Goal: Task Accomplishment & Management: Manage account settings

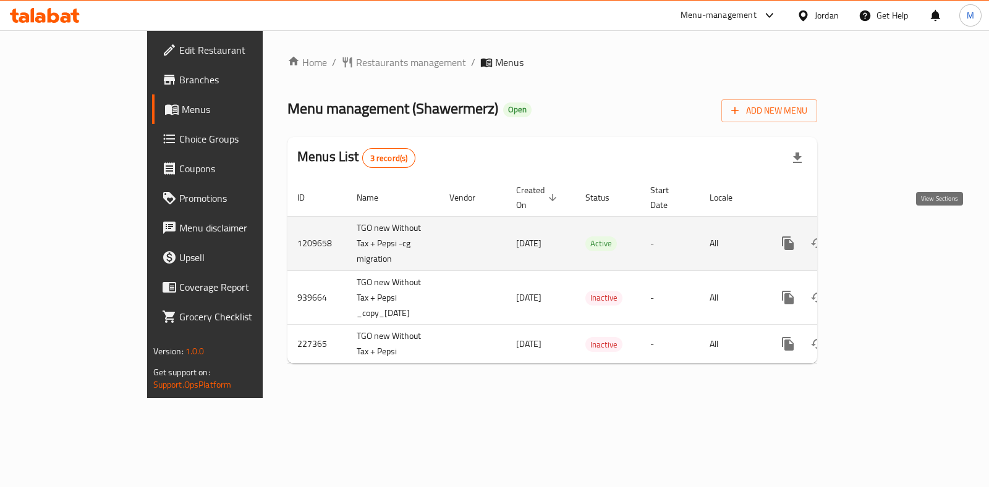
click at [892, 238] on link "enhanced table" at bounding box center [877, 244] width 30 height 30
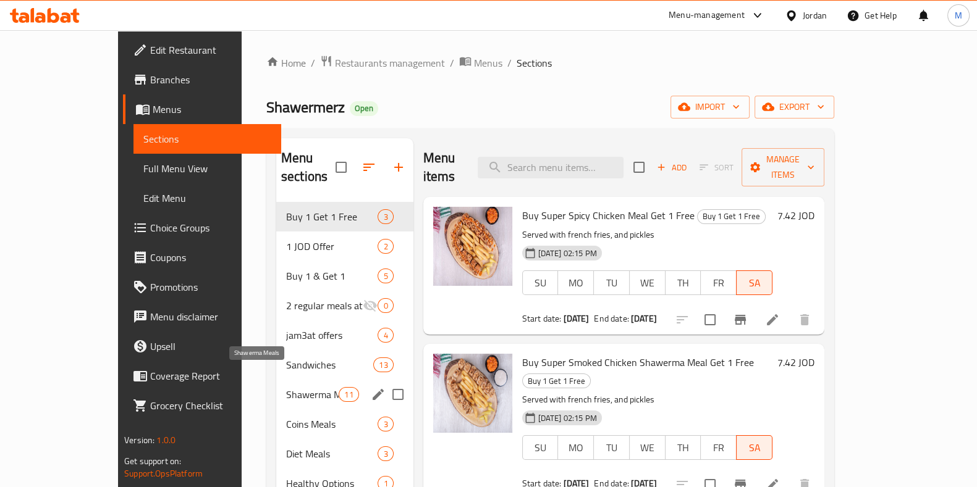
click at [286, 387] on span "Shawerma Meals" at bounding box center [312, 394] width 53 height 15
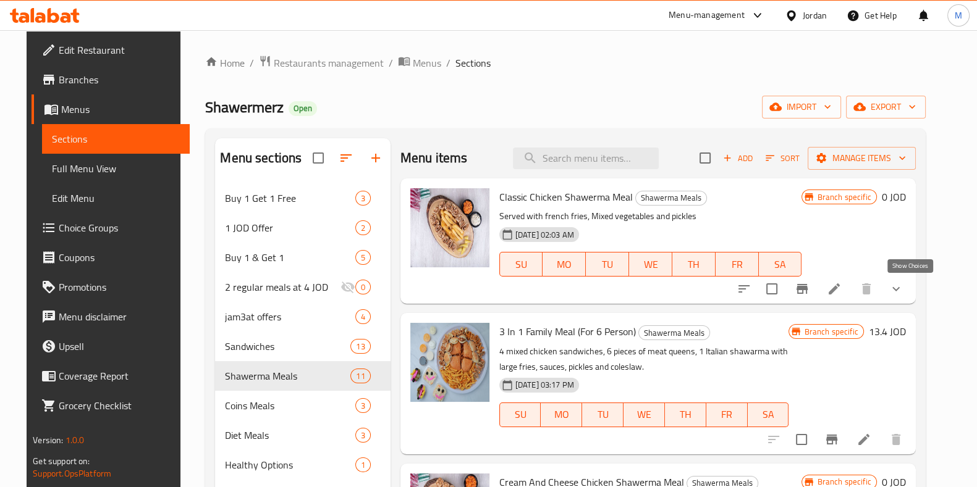
click at [903, 295] on icon "show more" at bounding box center [895, 289] width 15 height 15
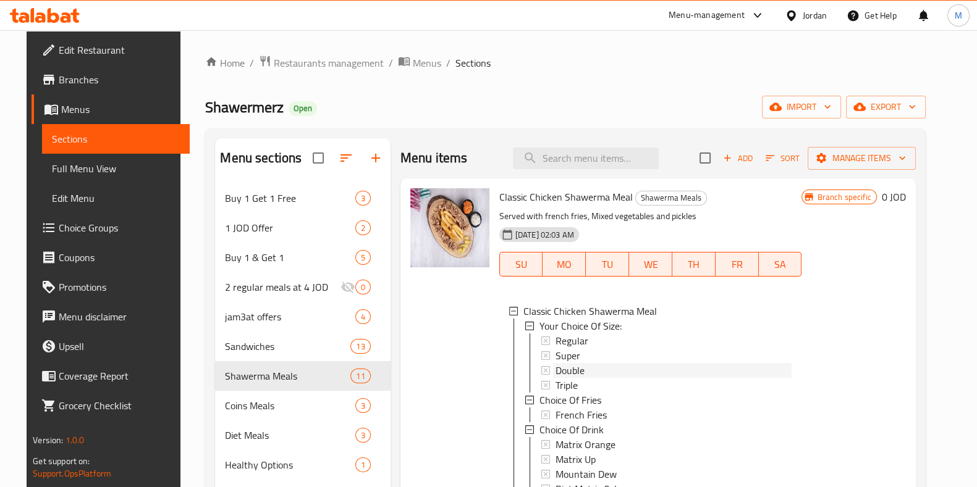
click at [571, 363] on span "Double" at bounding box center [569, 370] width 29 height 15
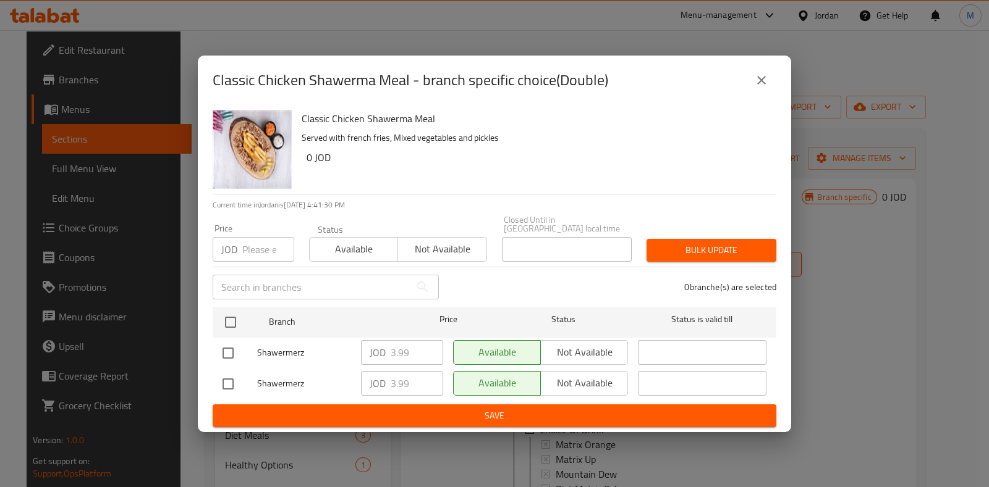
click at [768, 88] on icon "close" at bounding box center [761, 80] width 15 height 15
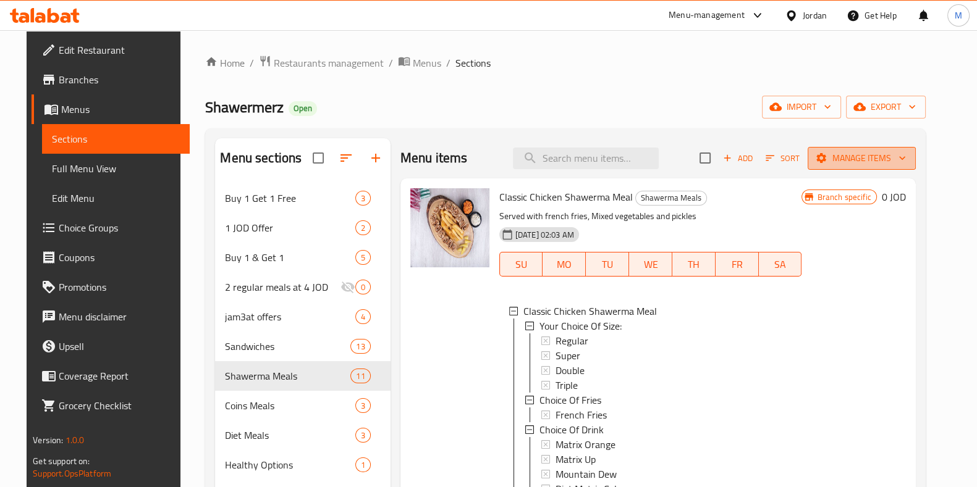
click at [909, 167] on button "Manage items" at bounding box center [862, 158] width 108 height 23
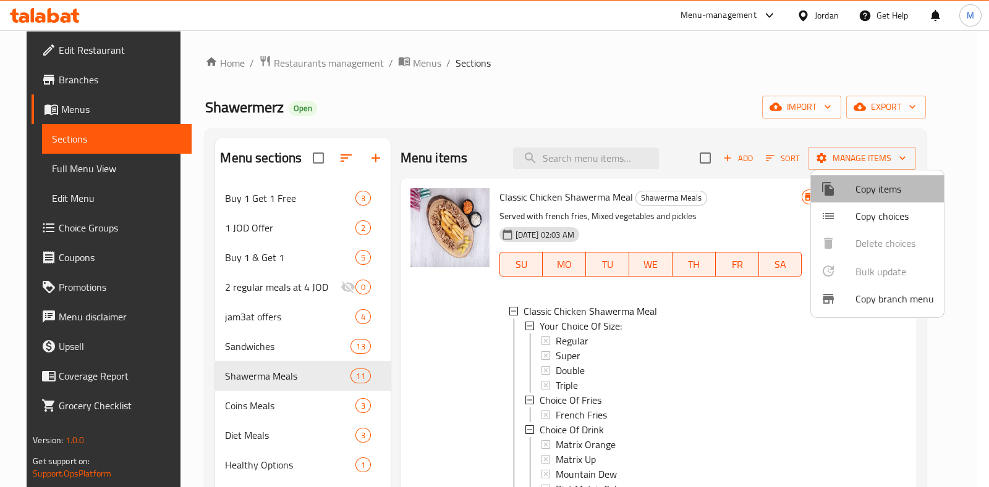
click at [881, 187] on span "Copy items" at bounding box center [894, 189] width 78 height 15
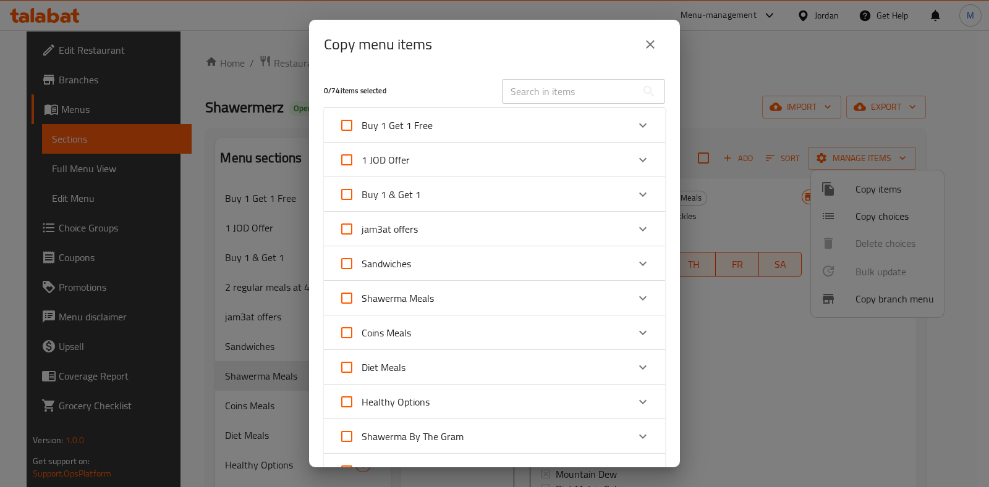
click at [531, 94] on input "text" at bounding box center [569, 91] width 135 height 25
click at [639, 50] on button "close" at bounding box center [650, 45] width 30 height 30
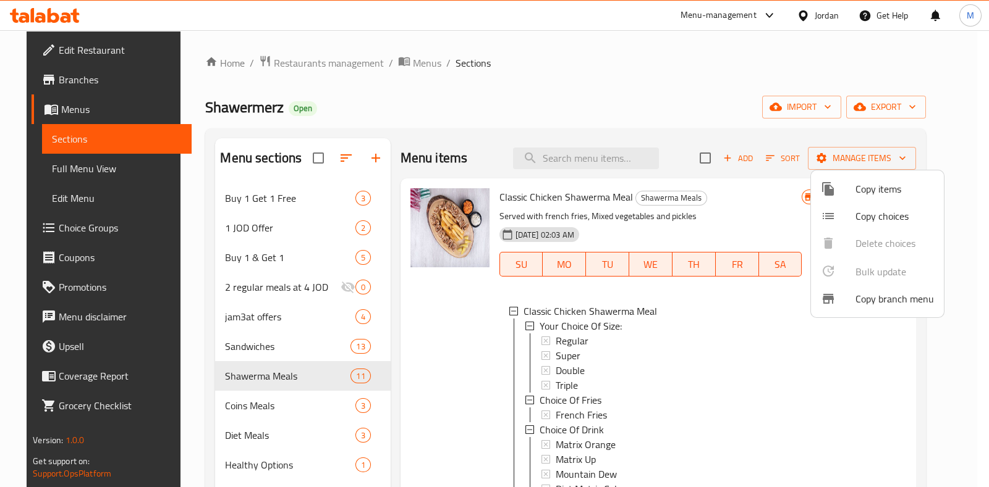
click at [290, 286] on div at bounding box center [494, 243] width 989 height 487
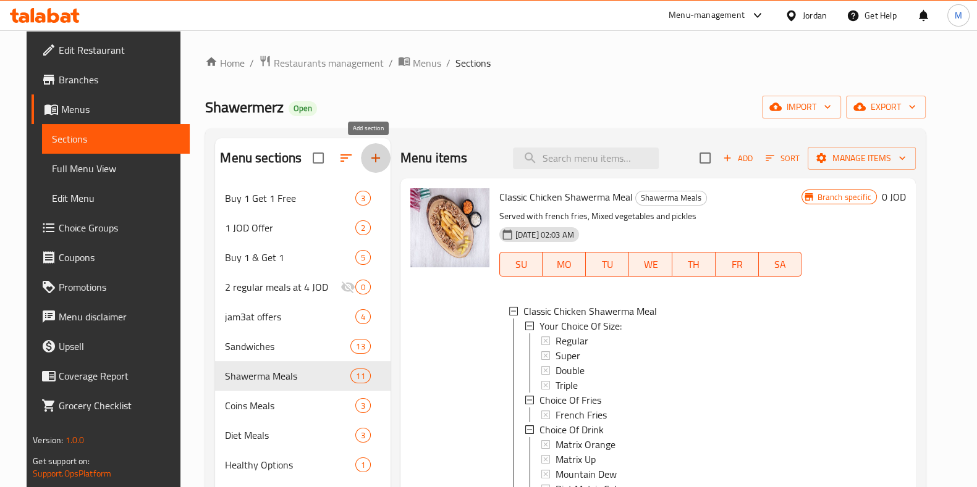
click at [361, 154] on button "button" at bounding box center [376, 158] width 30 height 30
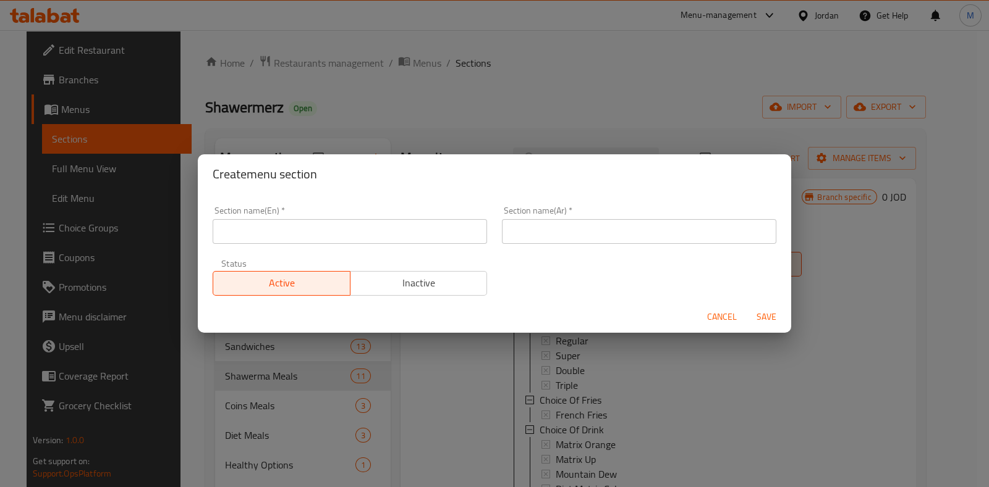
click at [413, 235] on input "text" at bounding box center [350, 231] width 274 height 25
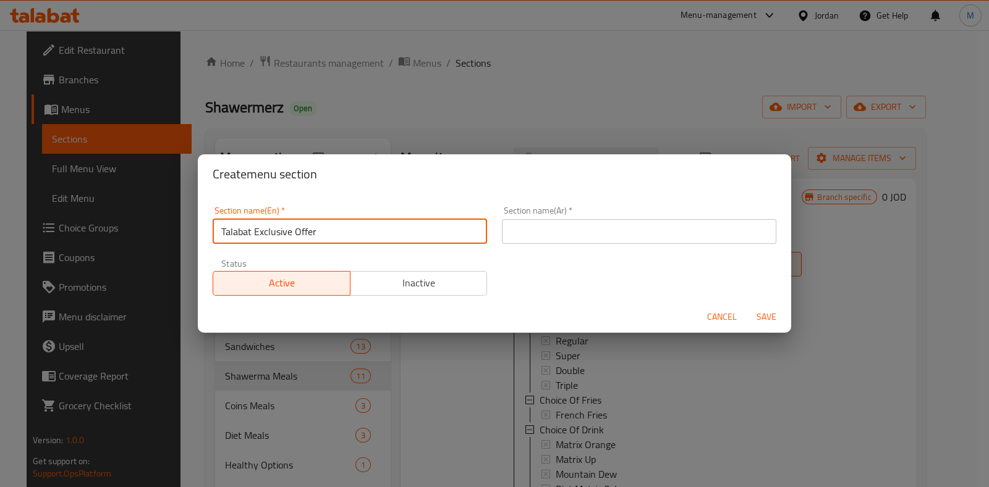
type input "Talabat Exclusive Offer"
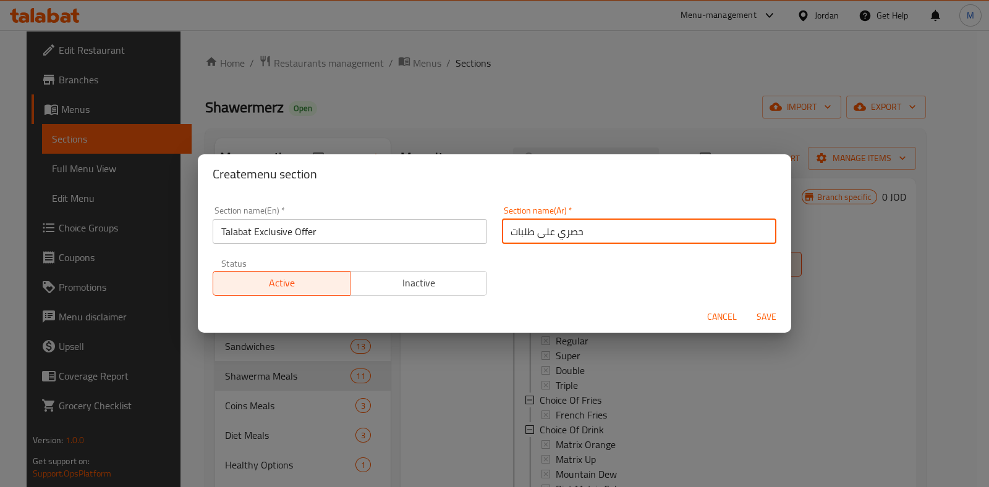
type input "حصري على طلبات"
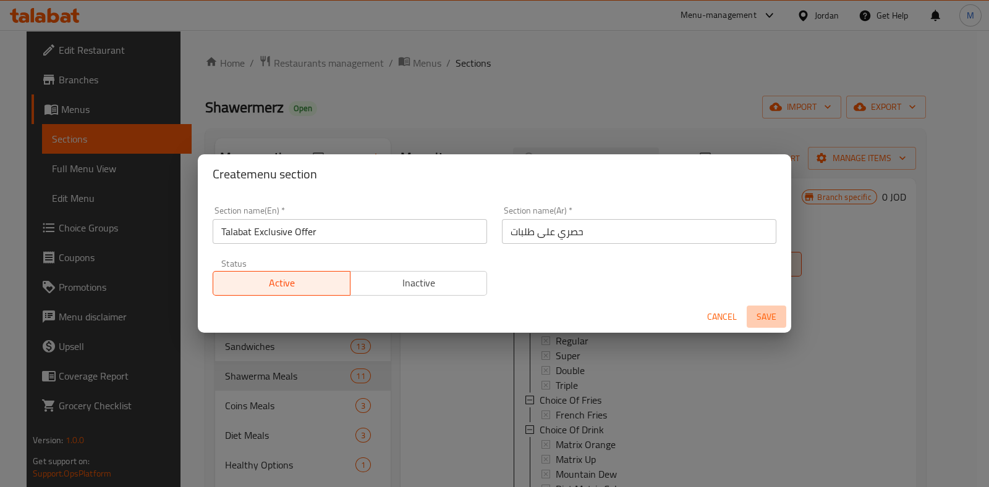
click at [761, 313] on span "Save" at bounding box center [766, 317] width 30 height 15
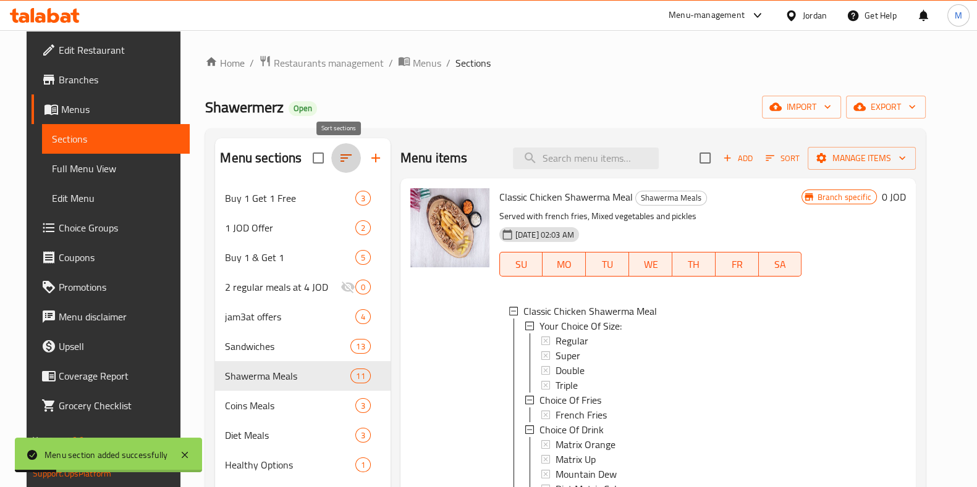
click at [342, 159] on icon "button" at bounding box center [346, 158] width 15 height 15
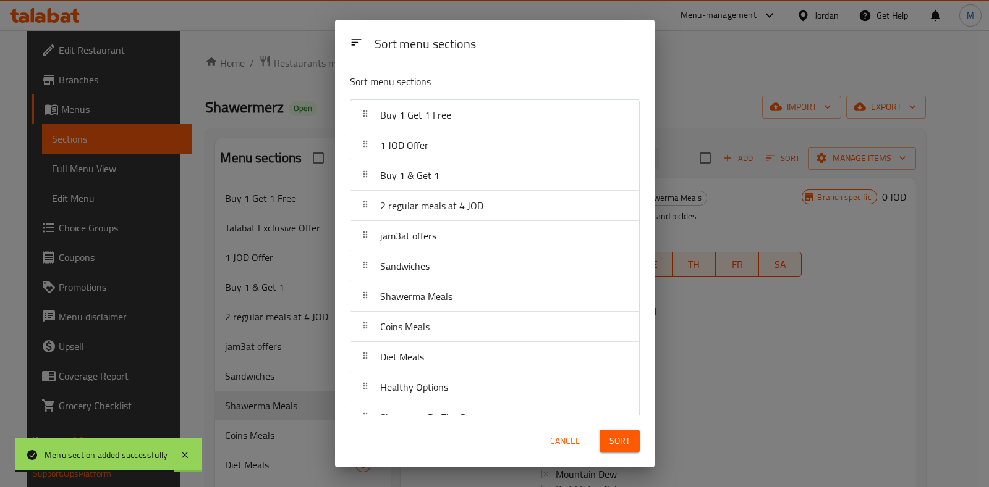
click at [574, 441] on span "Cancel" at bounding box center [565, 441] width 30 height 15
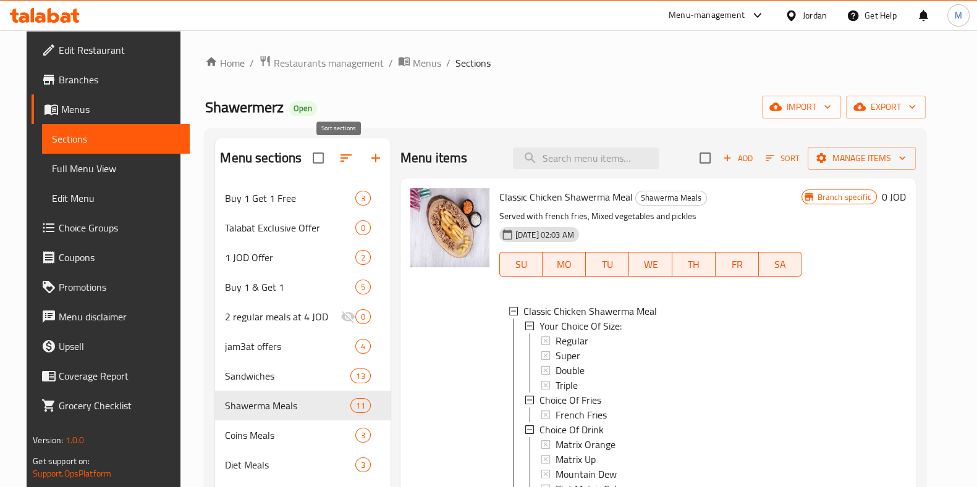
click at [347, 166] on button "button" at bounding box center [346, 158] width 30 height 30
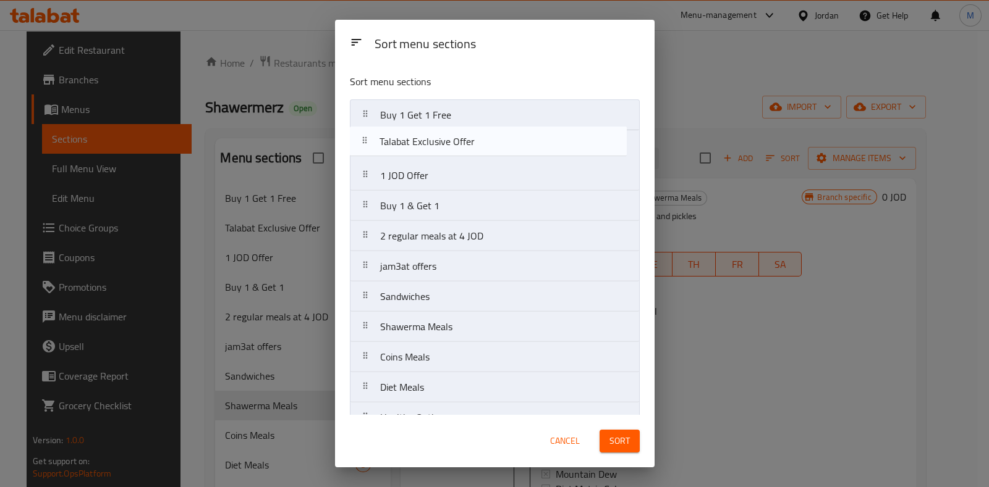
drag, startPoint x: 487, startPoint y: 150, endPoint x: 494, endPoint y: 109, distance: 41.3
click at [494, 109] on nav "Buy 1 Get 1 Free Talabat Exclusive Offer 1 JOD Offer Buy 1 & Get 1 2 regular me…" at bounding box center [495, 326] width 290 height 455
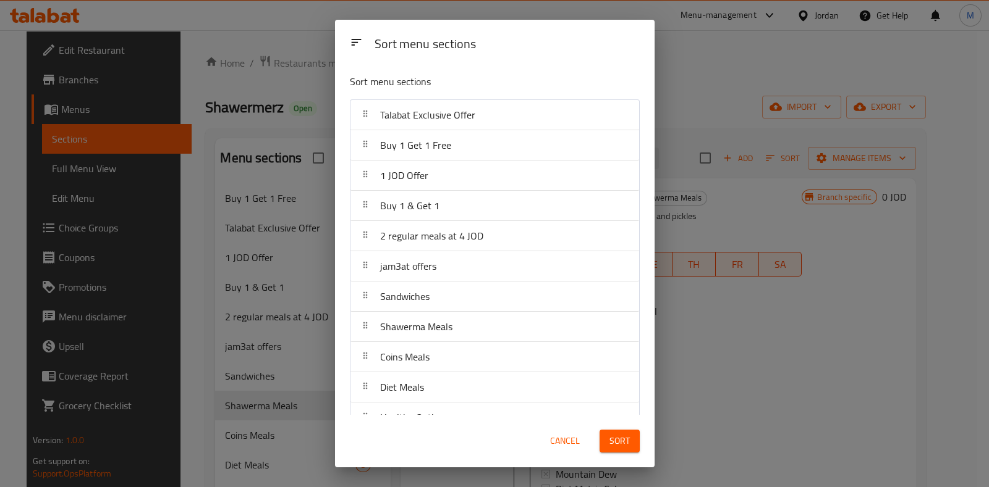
click at [619, 441] on span "Sort" at bounding box center [619, 441] width 20 height 15
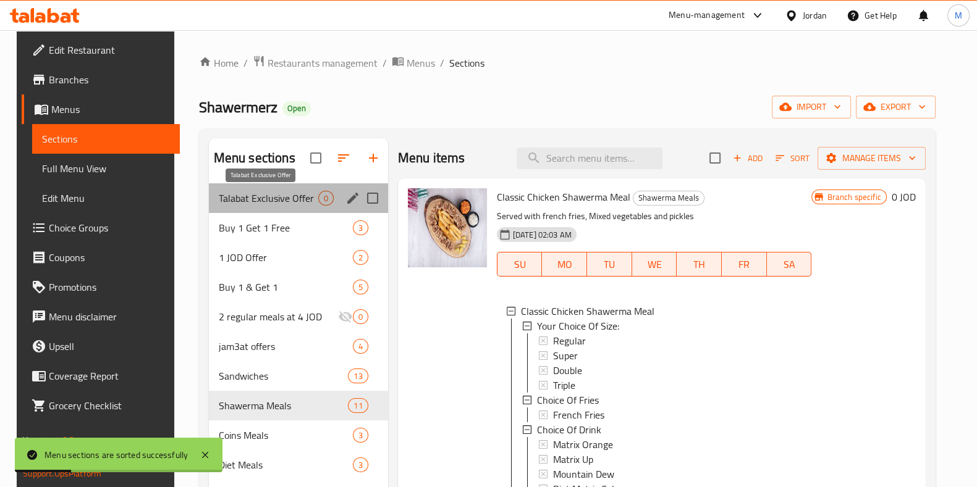
click at [269, 205] on span "Talabat Exclusive Offer" at bounding box center [268, 198] width 99 height 15
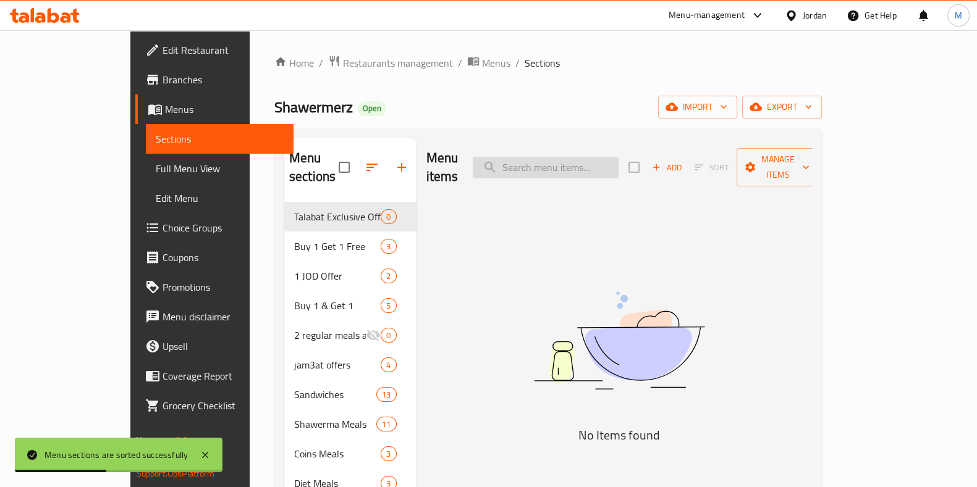
click at [590, 165] on input "search" at bounding box center [546, 168] width 146 height 22
type input "ؤ"
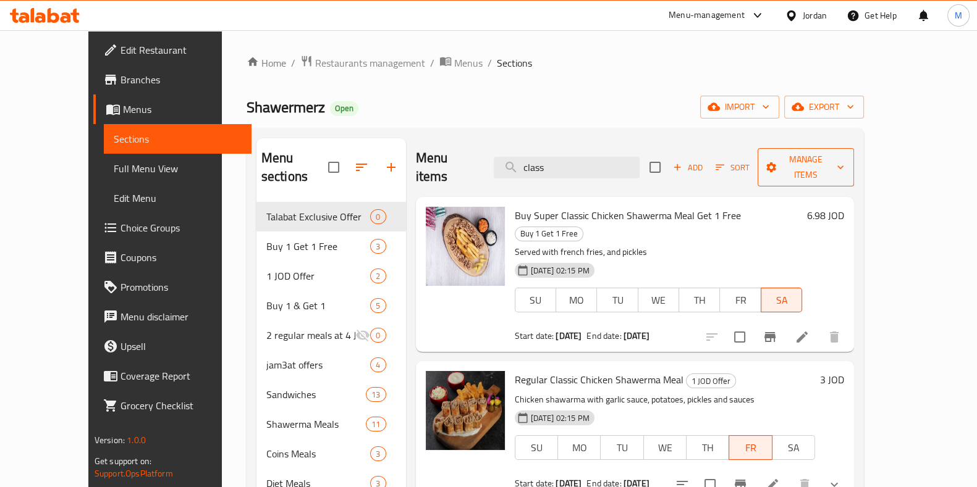
type input "class"
click at [854, 163] on button "Manage items" at bounding box center [805, 167] width 96 height 38
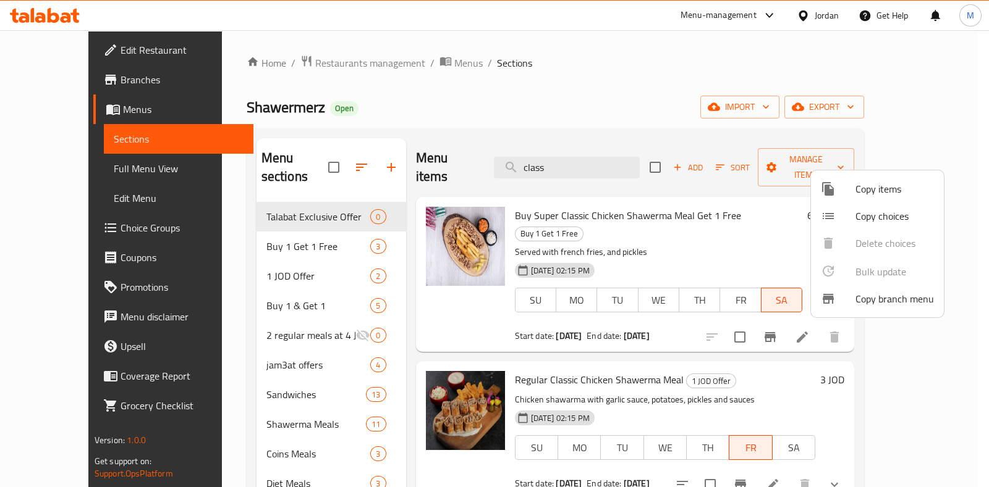
click at [639, 84] on div at bounding box center [494, 243] width 989 height 487
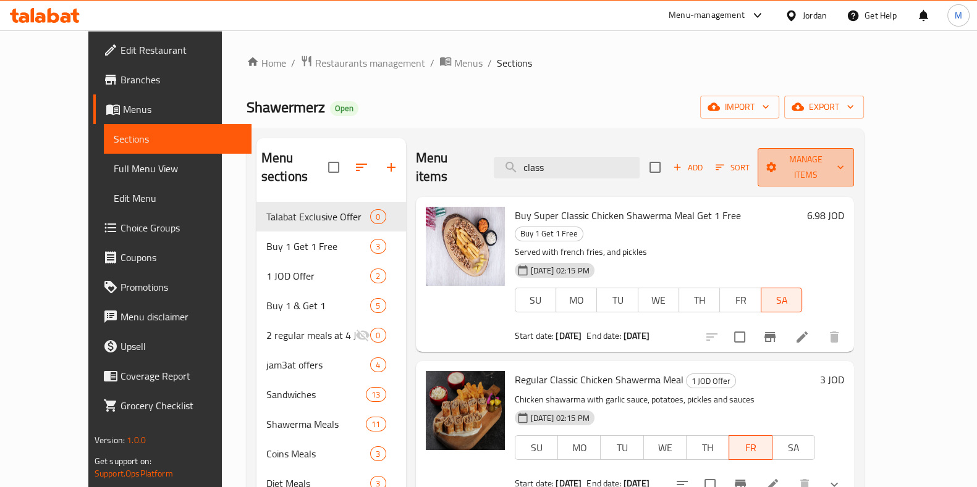
click at [844, 153] on span "Manage items" at bounding box center [805, 167] width 77 height 31
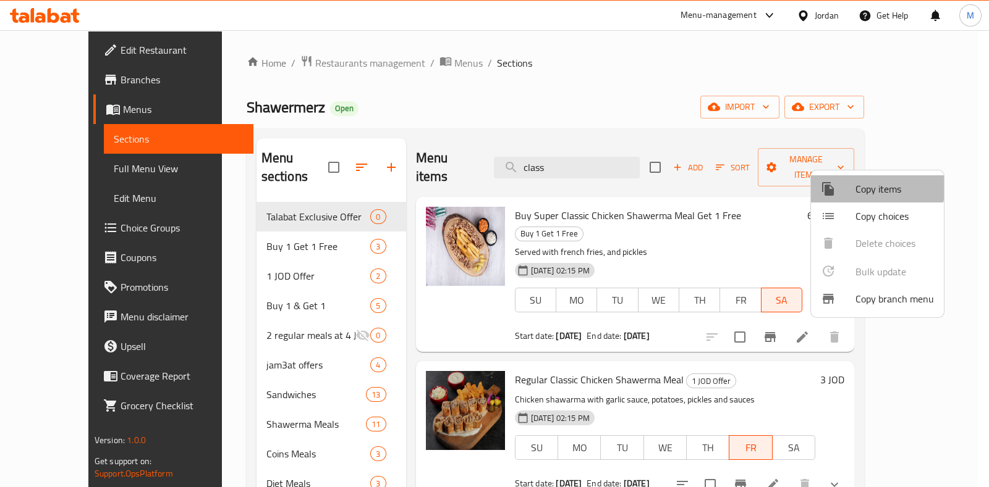
click at [871, 183] on span "Copy items" at bounding box center [894, 189] width 78 height 15
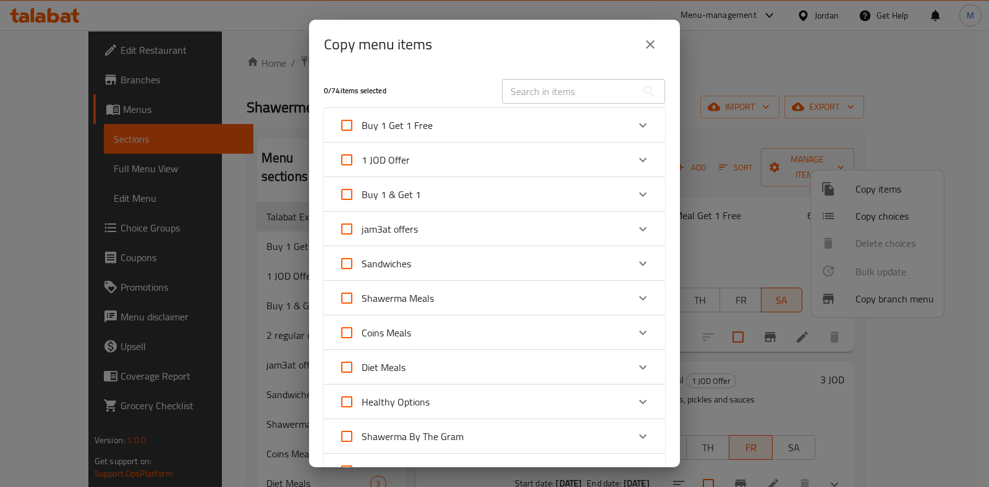
click at [543, 88] on input "text" at bounding box center [569, 91] width 135 height 25
click at [544, 88] on input "text" at bounding box center [569, 91] width 135 height 25
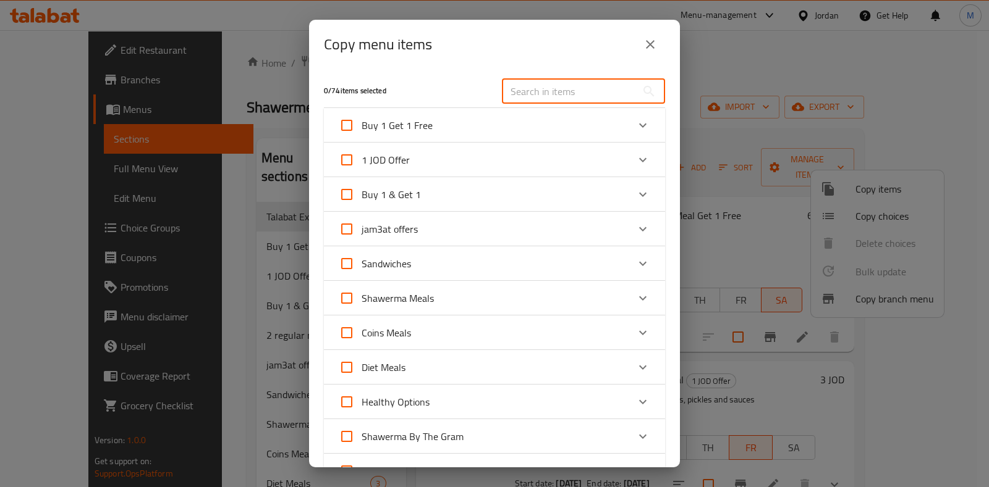
click at [544, 88] on input "text" at bounding box center [569, 91] width 135 height 25
click at [635, 297] on icon "Expand" at bounding box center [642, 298] width 15 height 15
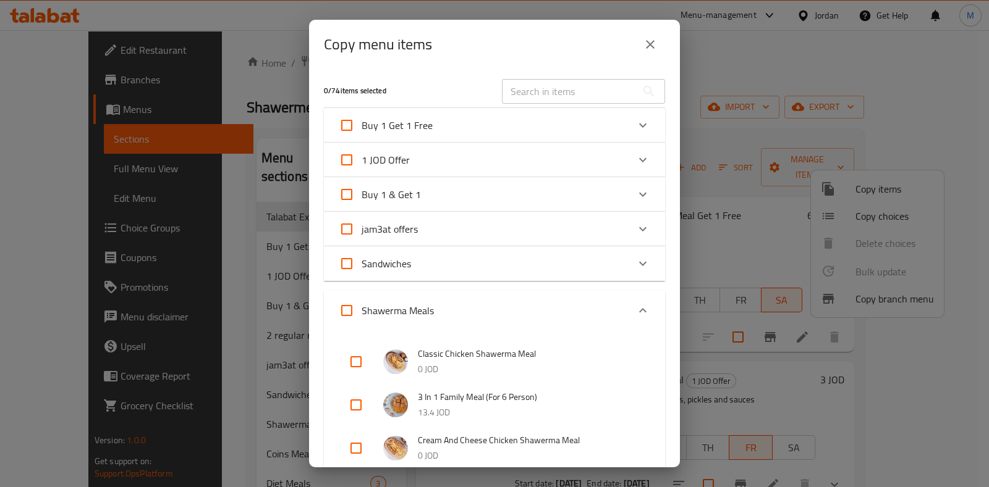
click at [366, 364] on input "checkbox" at bounding box center [356, 362] width 30 height 30
checkbox input "true"
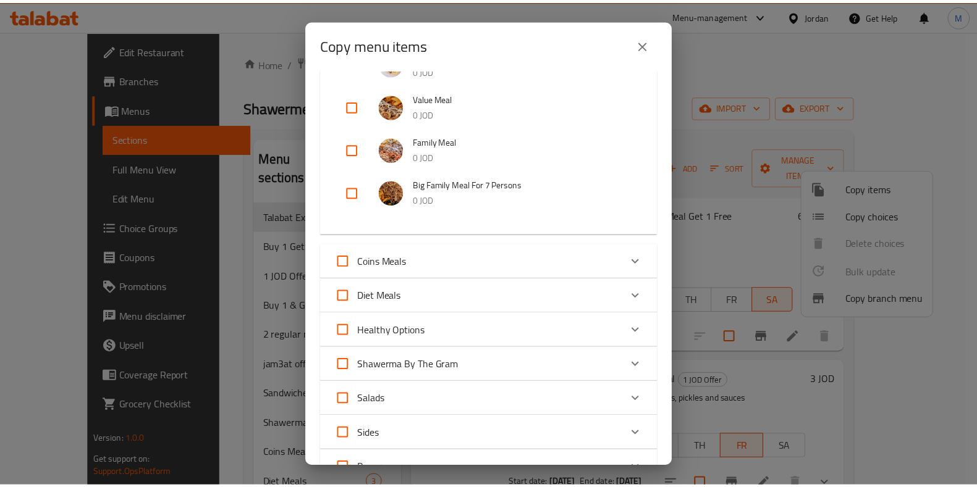
scroll to position [812, 0]
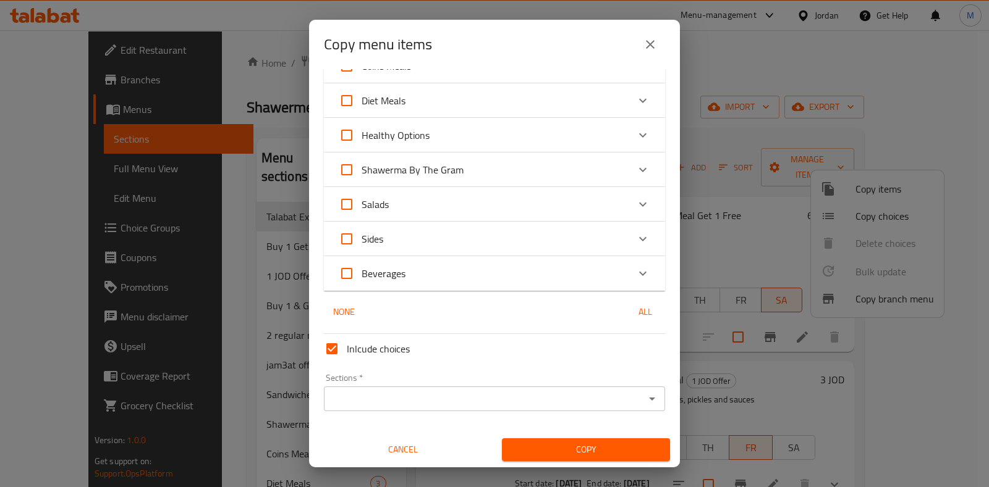
click at [458, 398] on input "Sections   *" at bounding box center [483, 398] width 313 height 17
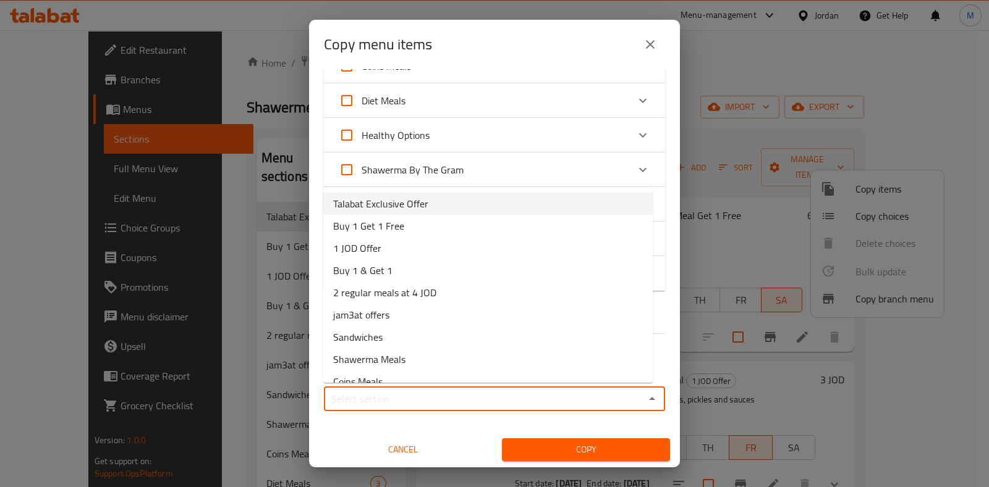
click at [416, 199] on span "Talabat Exclusive Offer" at bounding box center [380, 203] width 95 height 15
type input "Talabat Exclusive Offer"
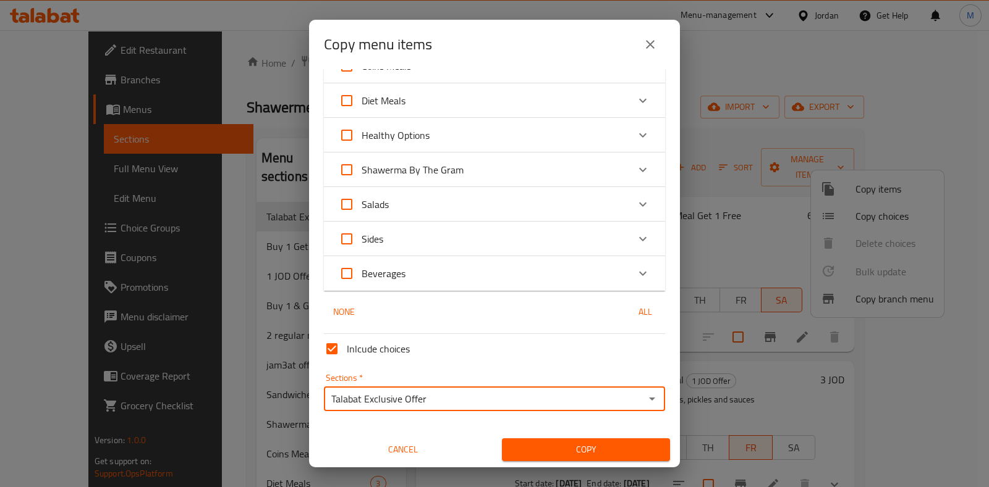
click at [339, 347] on input "Inlcude choices" at bounding box center [332, 349] width 30 height 30
checkbox input "false"
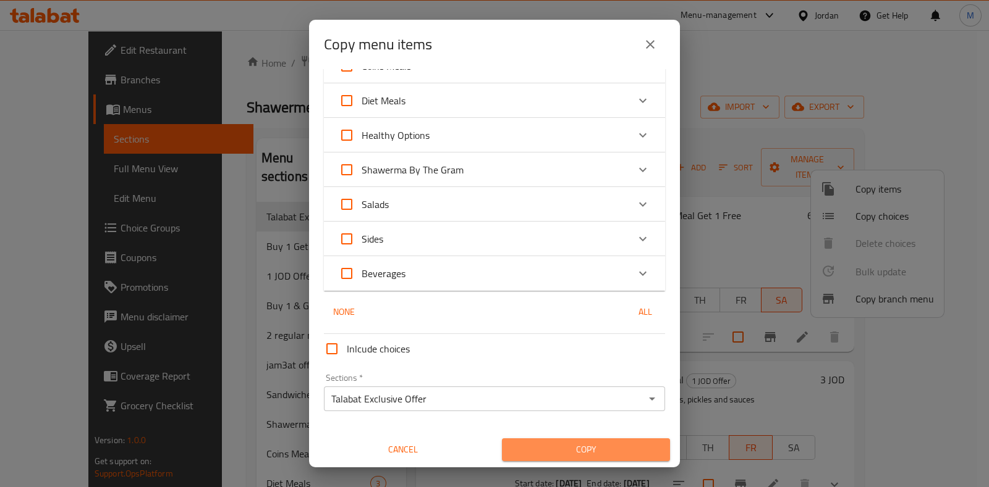
click at [594, 447] on span "Copy" at bounding box center [586, 449] width 148 height 15
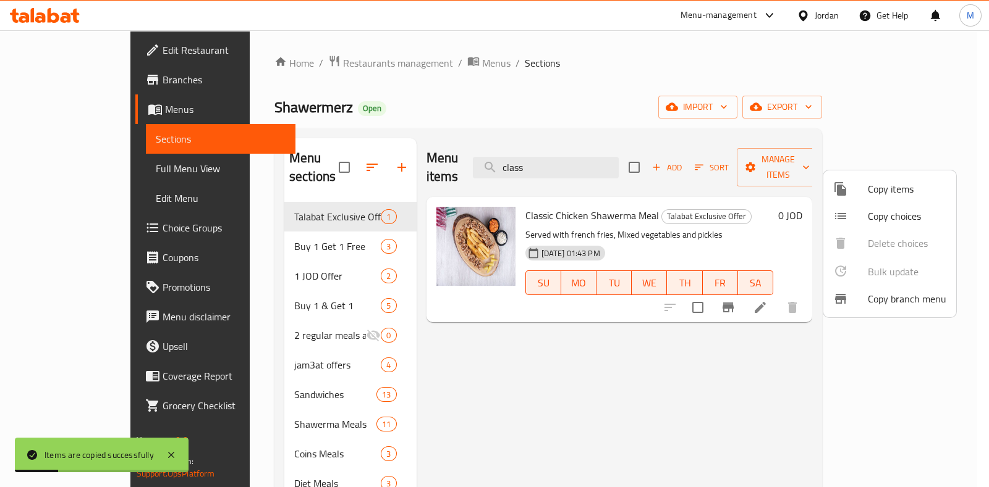
click at [599, 387] on div at bounding box center [494, 243] width 989 height 487
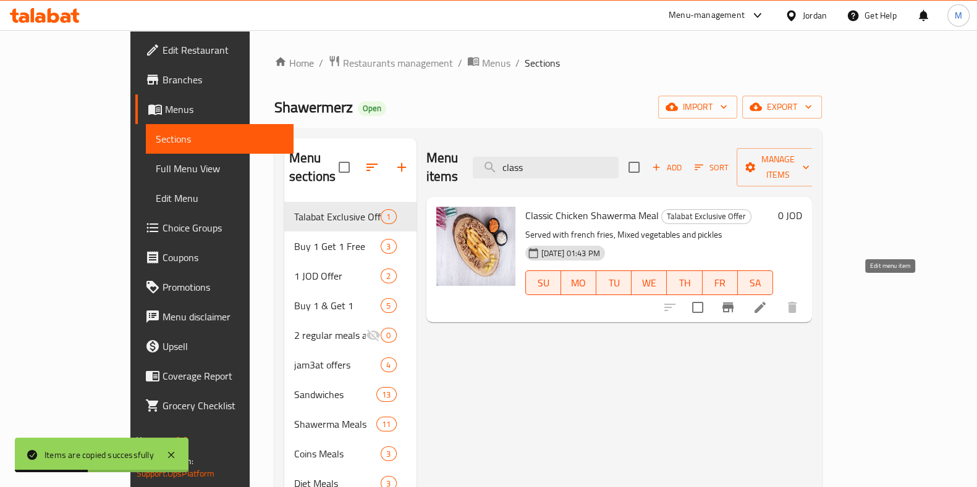
click at [767, 300] on icon at bounding box center [760, 307] width 15 height 15
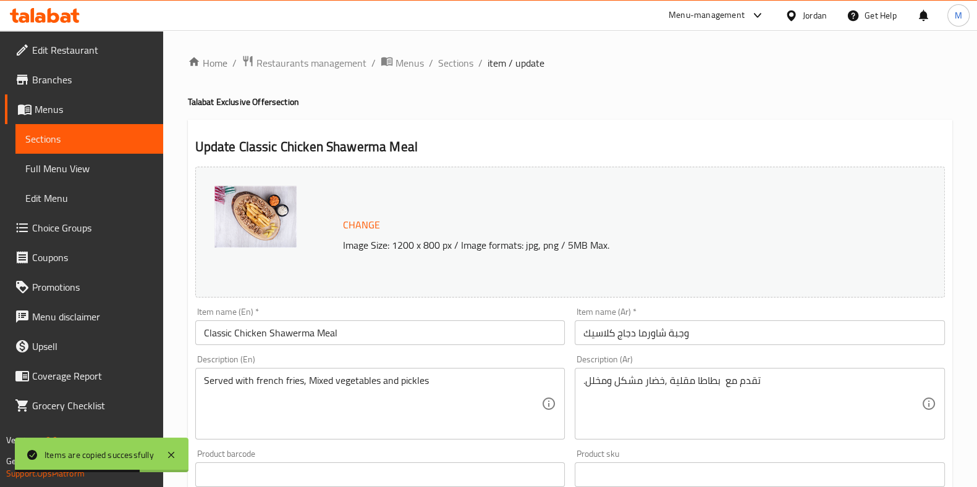
click at [209, 334] on input "Classic Chicken Shawerma Meal" at bounding box center [380, 333] width 370 height 25
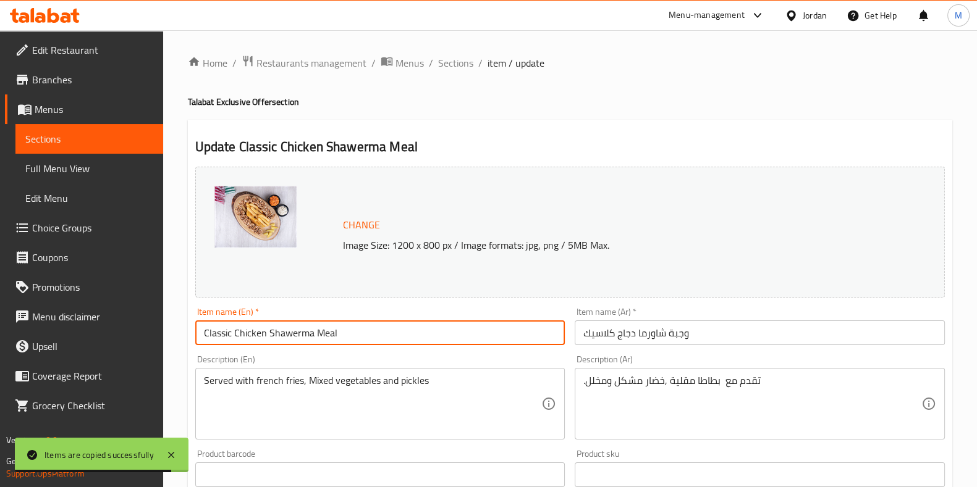
click at [379, 339] on input "Classic Chicken Shawerma Meal" at bounding box center [380, 333] width 370 height 25
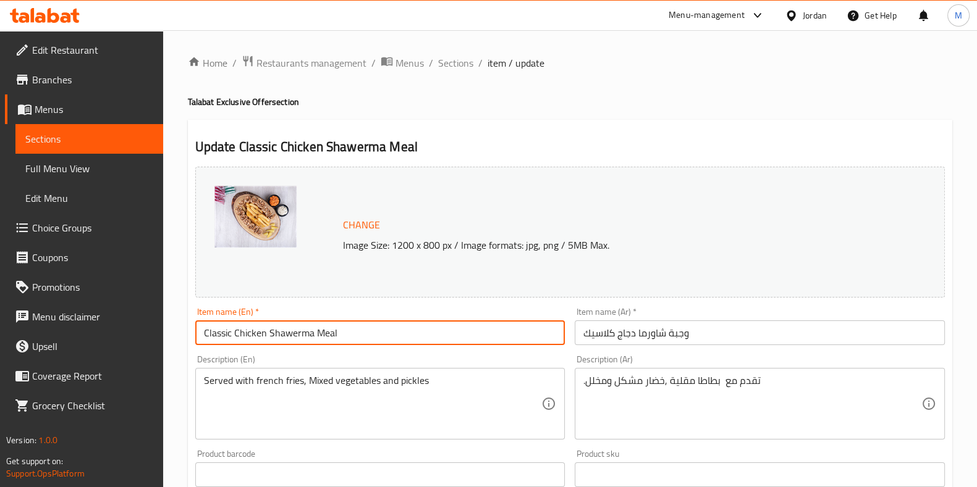
click at [234, 332] on input "Classic Chicken Shawerma Meal" at bounding box center [380, 333] width 370 height 25
type input "Classic Double Chicken Shawerma Meal"
click at [635, 336] on input "وجبة شاورما دجاج كلاسيك" at bounding box center [760, 333] width 370 height 25
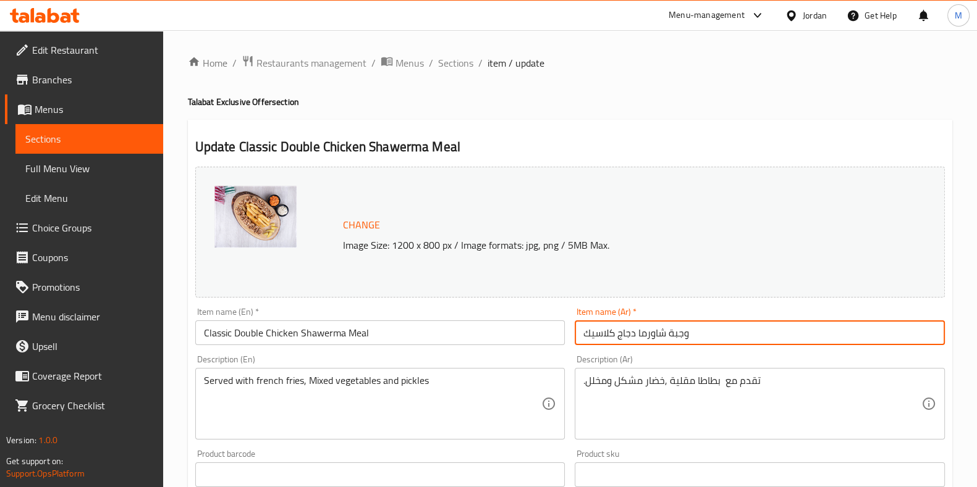
click at [589, 335] on input "وجبة شاورما دجاج كلاسيك" at bounding box center [760, 333] width 370 height 25
click at [584, 337] on input "وجبة شاورما دجاج كلاسيك" at bounding box center [760, 333] width 370 height 25
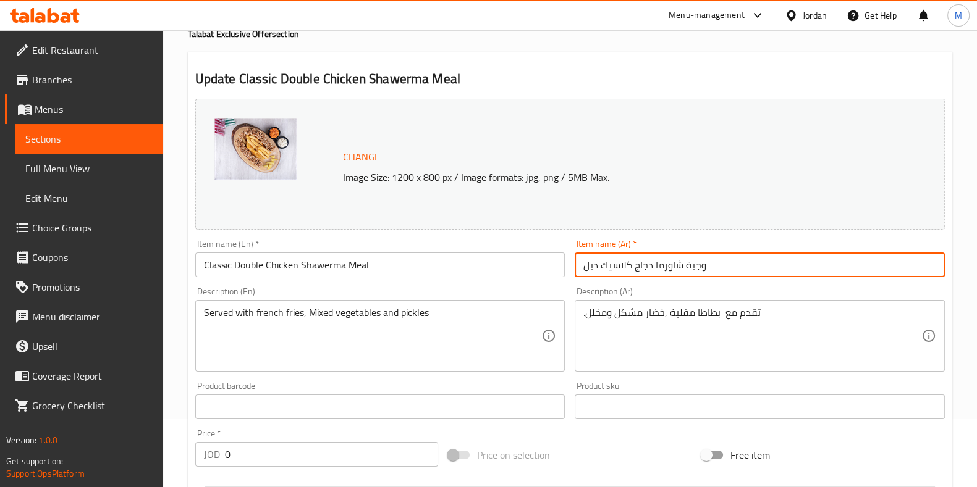
scroll to position [154, 0]
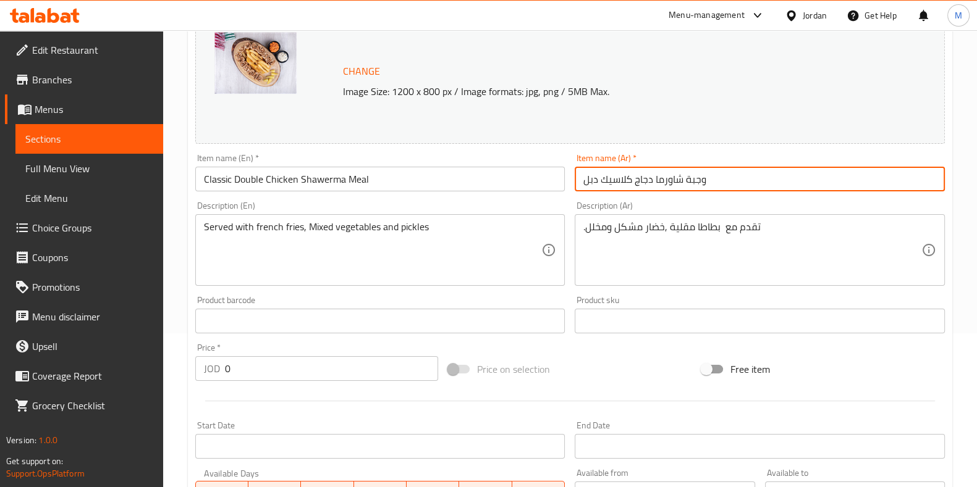
type input "وجبة شاورما دجاج كلاسيك دبل"
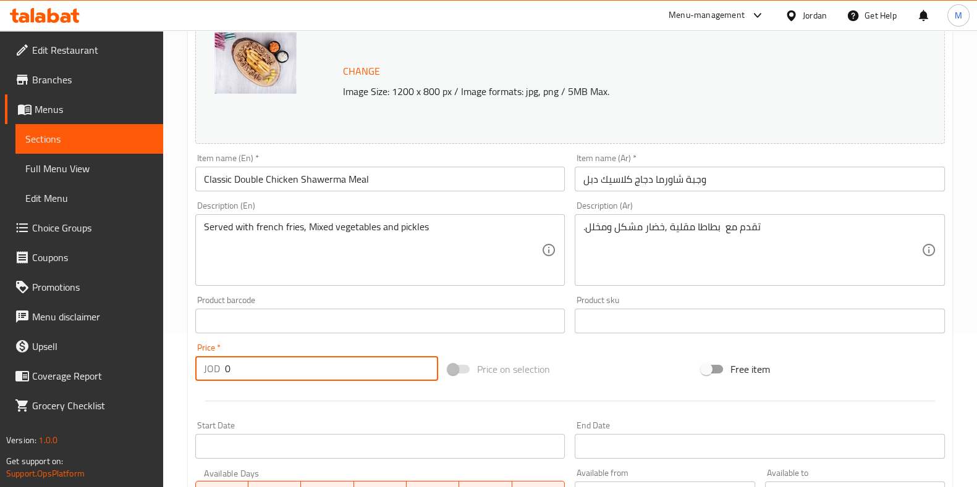
drag, startPoint x: 234, startPoint y: 365, endPoint x: 144, endPoint y: 361, distance: 90.3
click at [144, 361] on div "Edit Restaurant Branches Menus Sections Full Menu View Edit Menu Choice Groups …" at bounding box center [488, 306] width 977 height 861
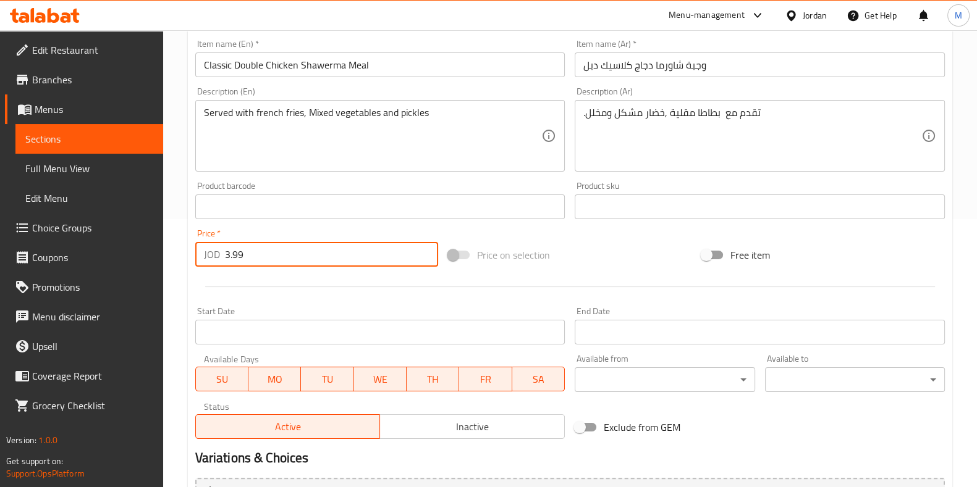
scroll to position [402, 0]
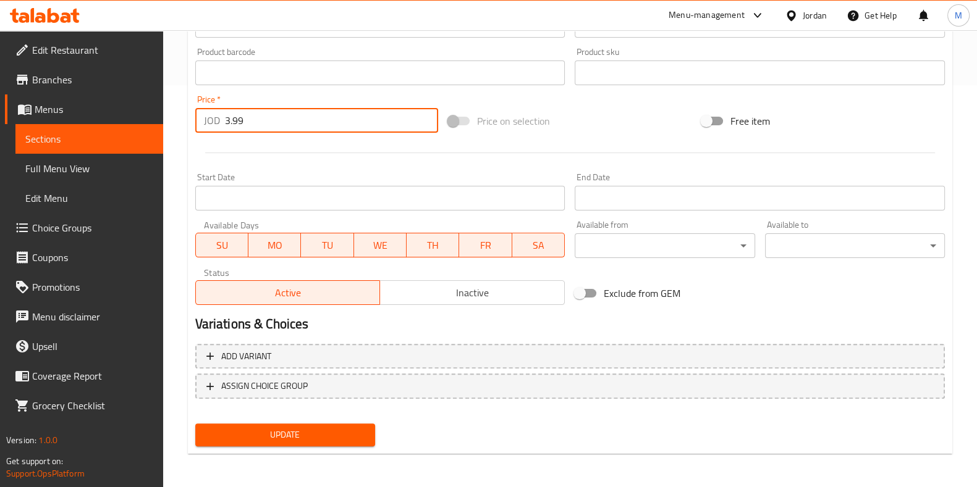
type input "3.99"
click at [340, 437] on span "Update" at bounding box center [285, 435] width 160 height 15
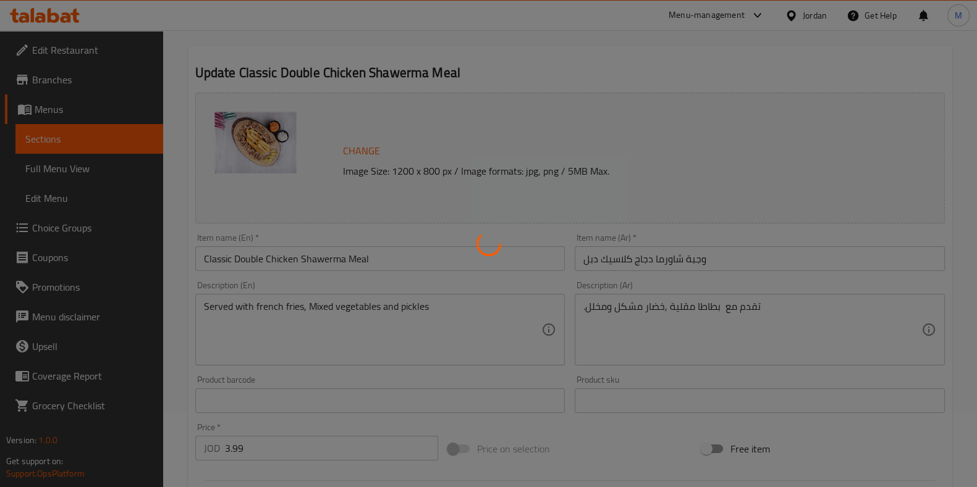
scroll to position [0, 0]
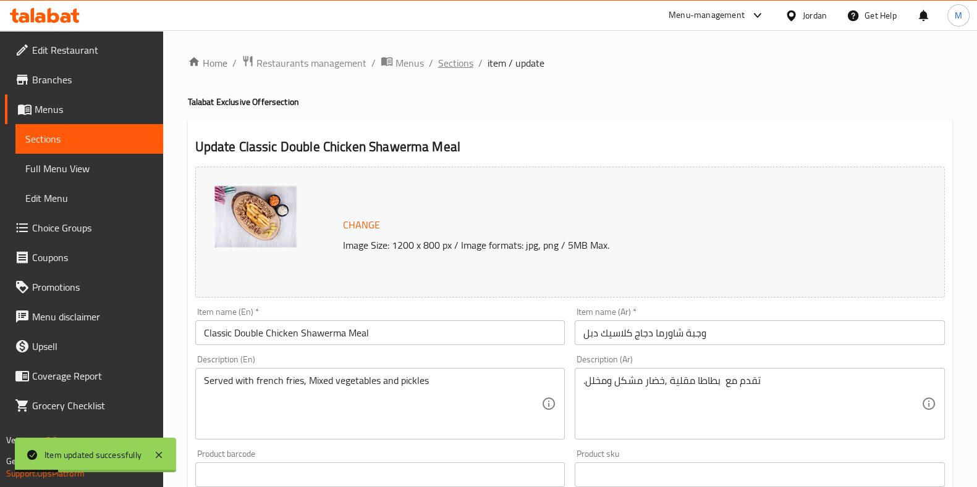
click at [464, 66] on span "Sections" at bounding box center [455, 63] width 35 height 15
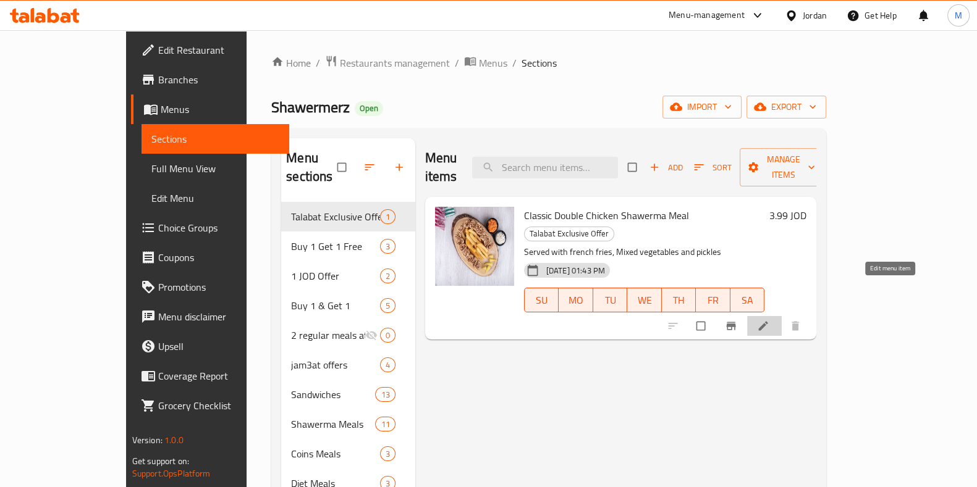
click at [772, 320] on link at bounding box center [764, 326] width 15 height 12
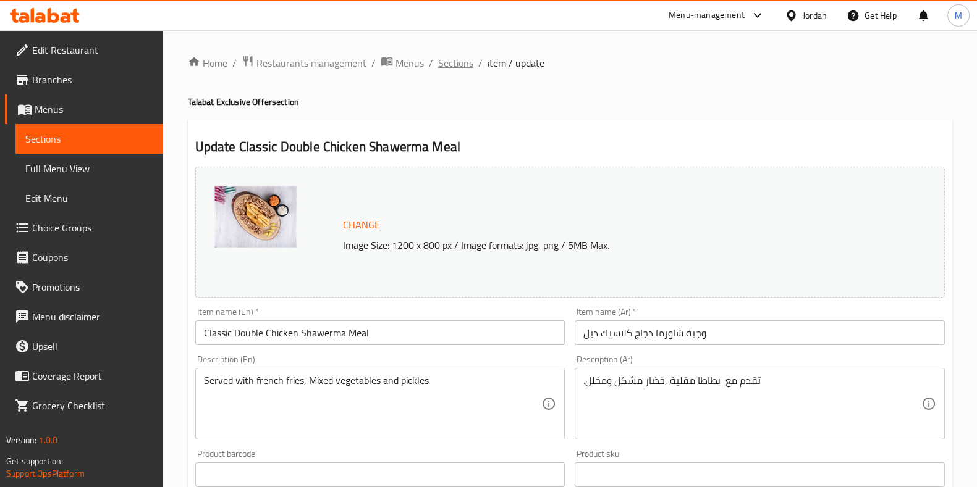
click at [453, 57] on span "Sections" at bounding box center [455, 63] width 35 height 15
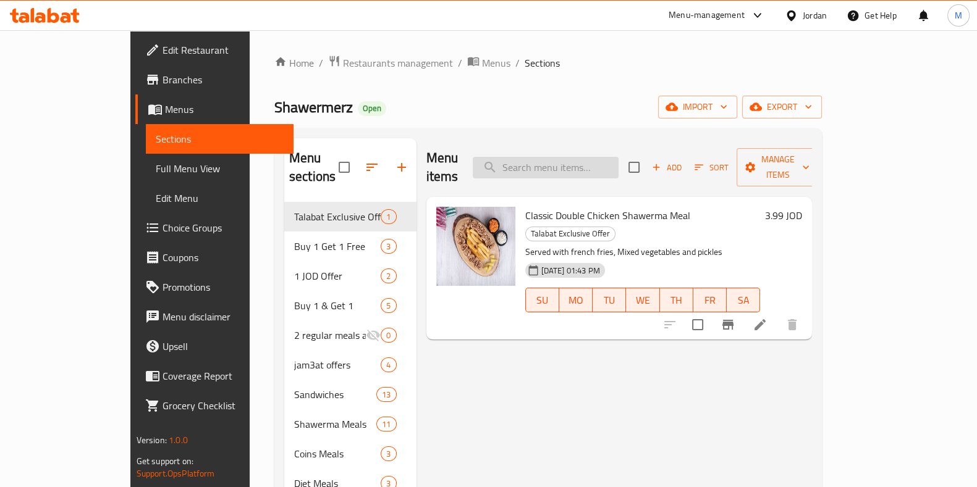
click at [567, 161] on input "search" at bounding box center [546, 168] width 146 height 22
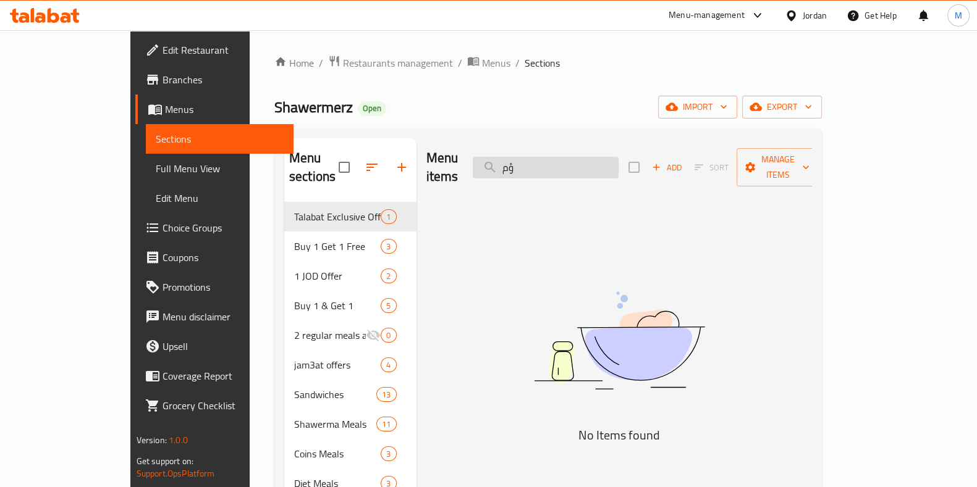
type input "ؤ"
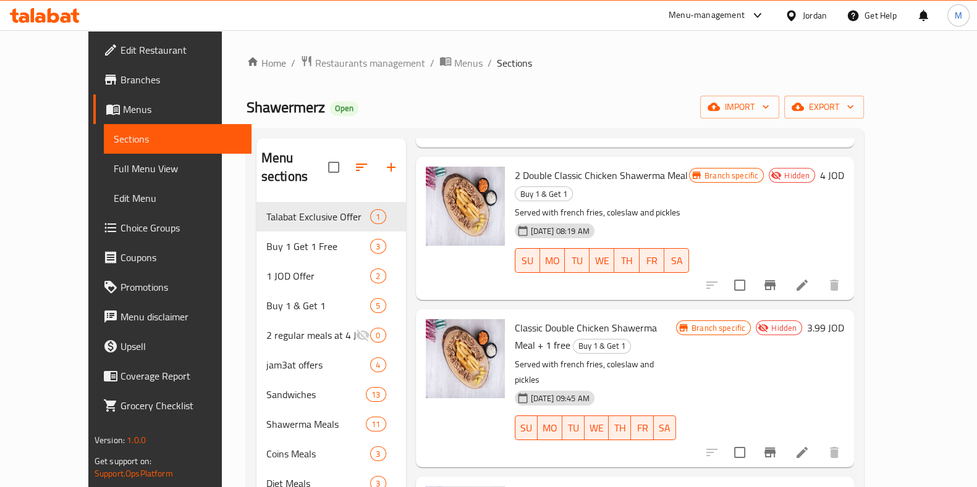
scroll to position [769, 0]
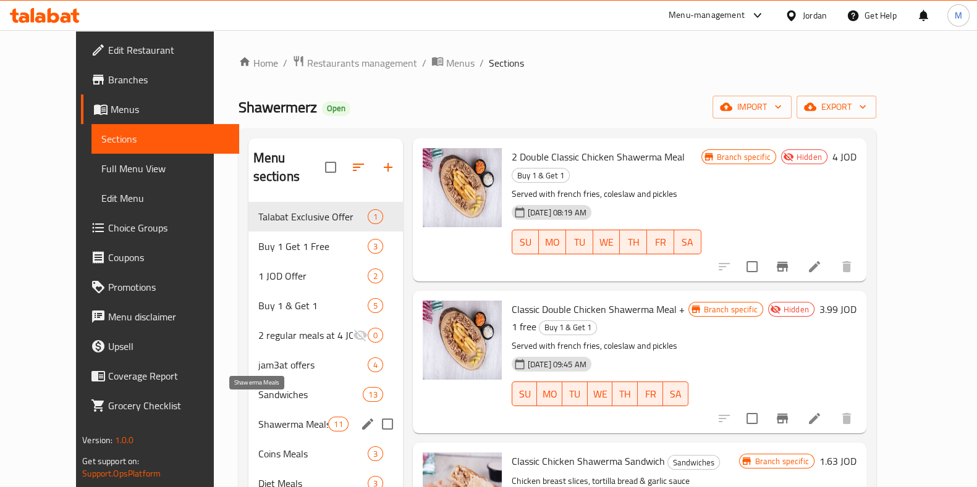
type input "class"
click at [258, 417] on span "Shawerma Meals" at bounding box center [293, 424] width 70 height 15
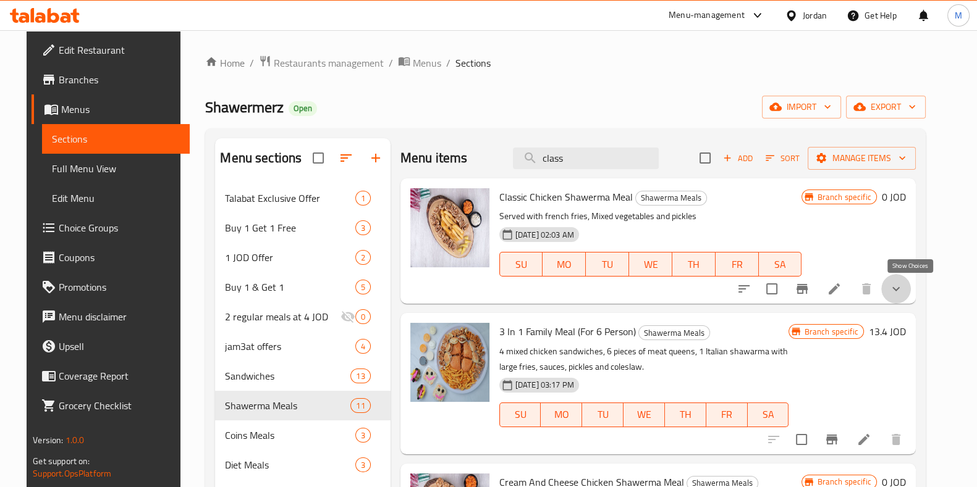
click at [903, 287] on icon "show more" at bounding box center [895, 289] width 15 height 15
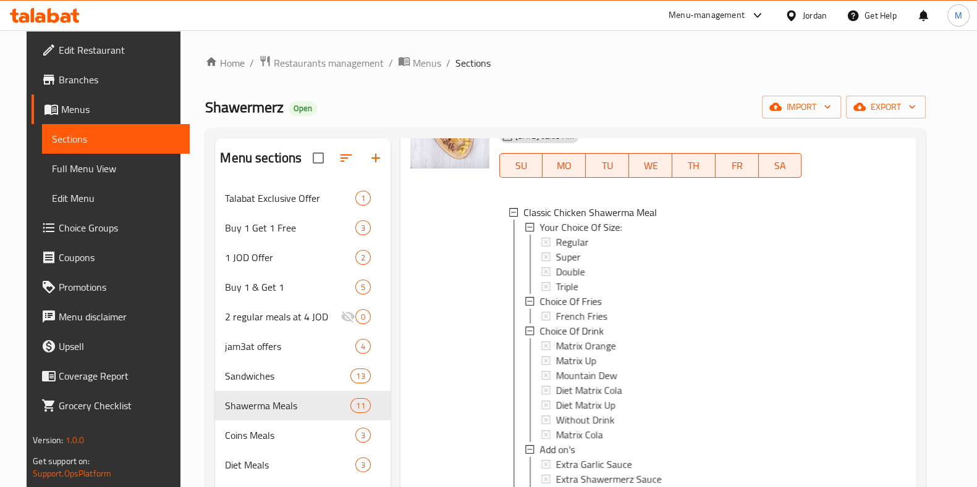
scroll to position [154, 0]
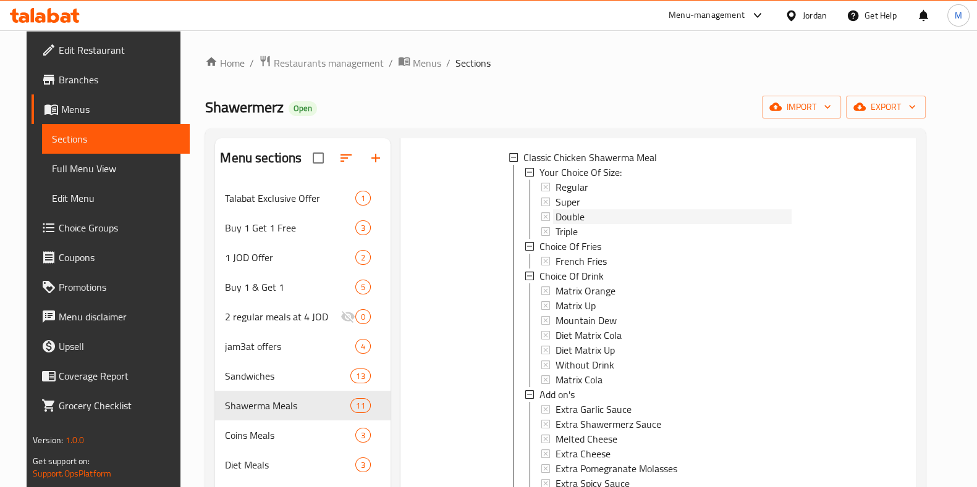
click at [560, 217] on span "Double" at bounding box center [569, 216] width 29 height 15
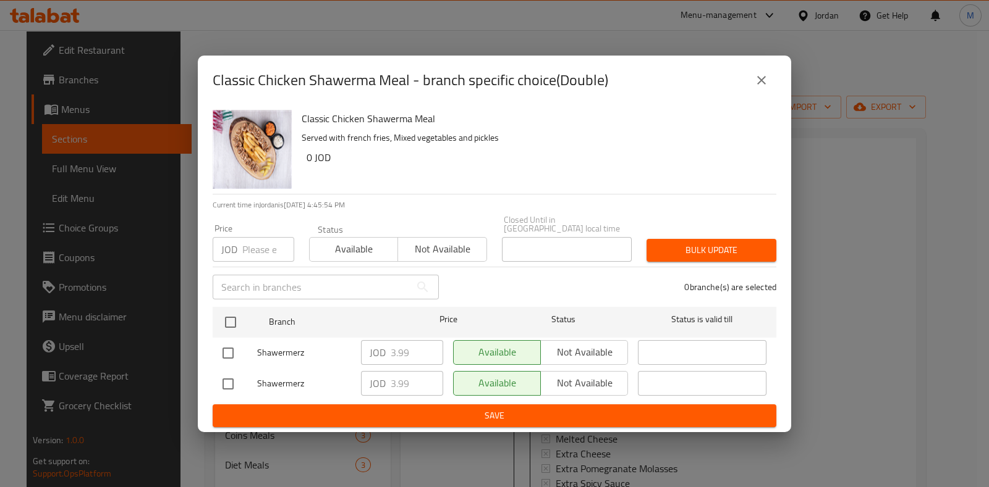
click at [767, 88] on icon "close" at bounding box center [761, 80] width 15 height 15
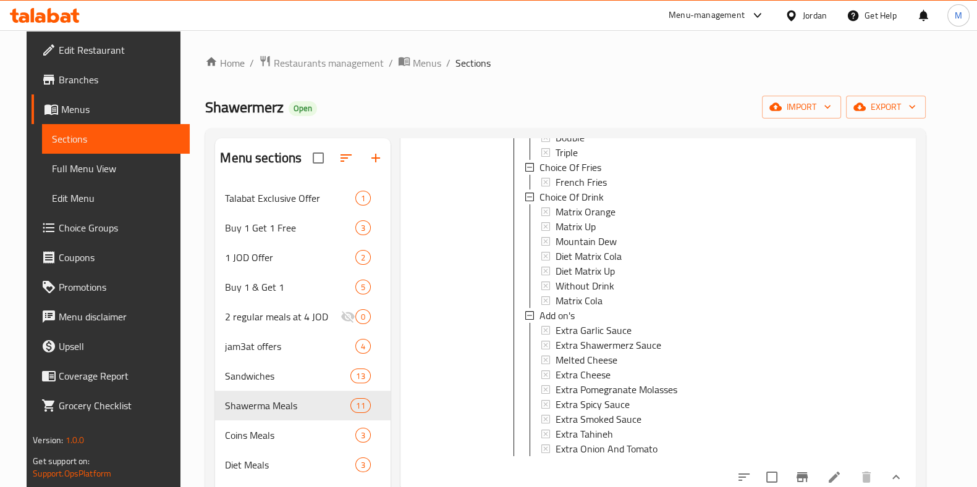
scroll to position [308, 0]
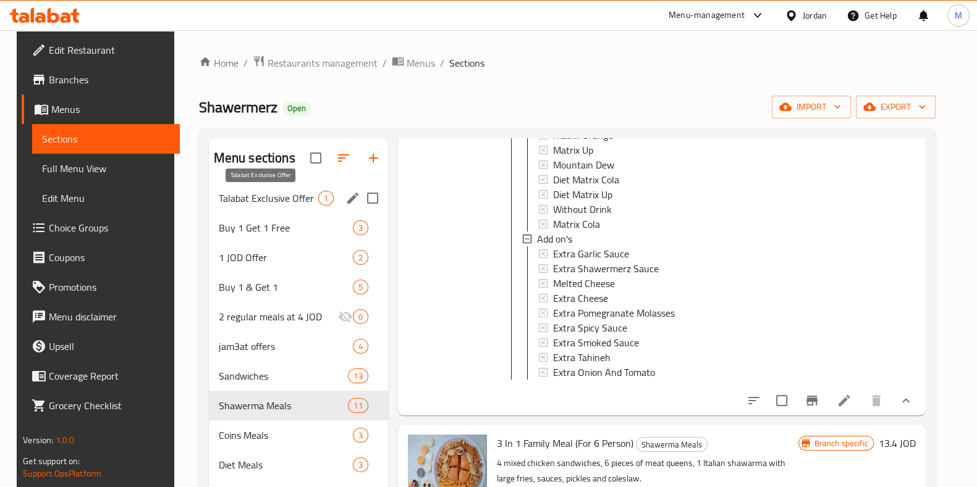
click at [285, 202] on span "Talabat Exclusive Offer" at bounding box center [268, 198] width 99 height 15
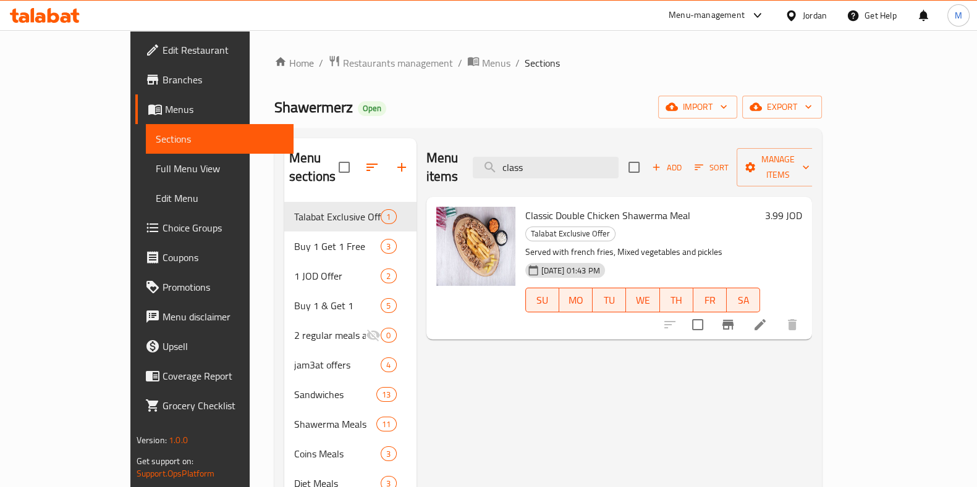
click at [797, 400] on div "Menu items class Add Sort Manage items Classic Double Chicken Shawerma Meal Tal…" at bounding box center [614, 394] width 396 height 513
click at [353, 61] on span "Restaurants management" at bounding box center [398, 63] width 110 height 15
